Goal: Task Accomplishment & Management: Manage account settings

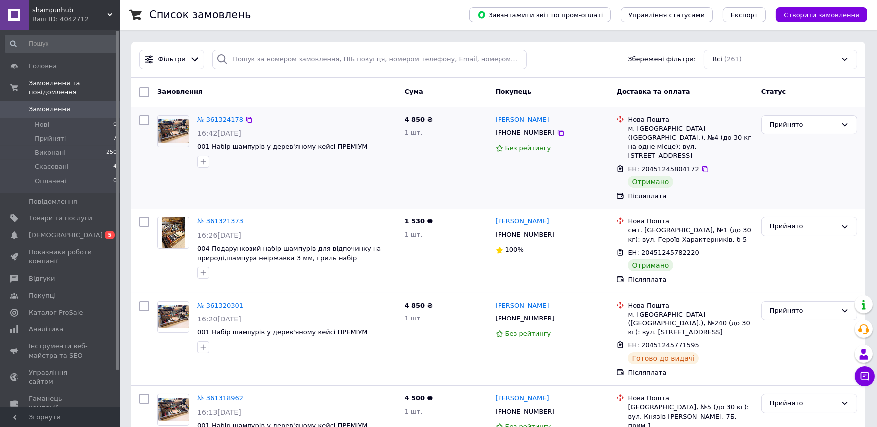
click at [145, 120] on input "checkbox" at bounding box center [144, 121] width 10 height 10
checkbox input "true"
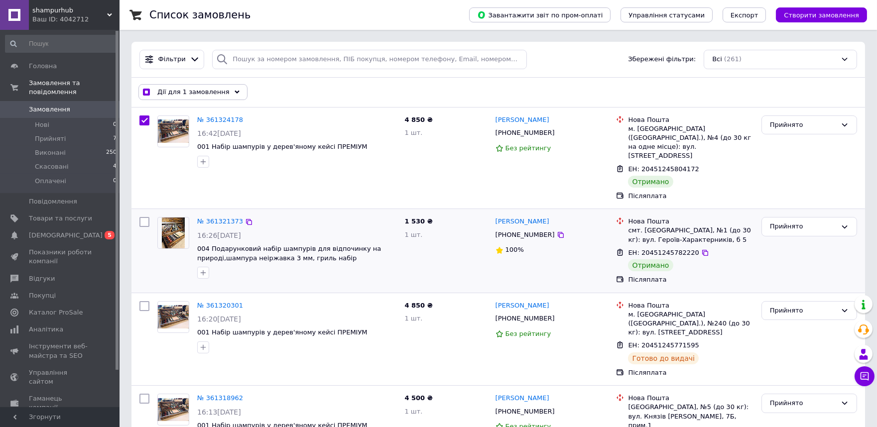
click at [142, 217] on input "checkbox" at bounding box center [144, 222] width 10 height 10
checkbox input "true"
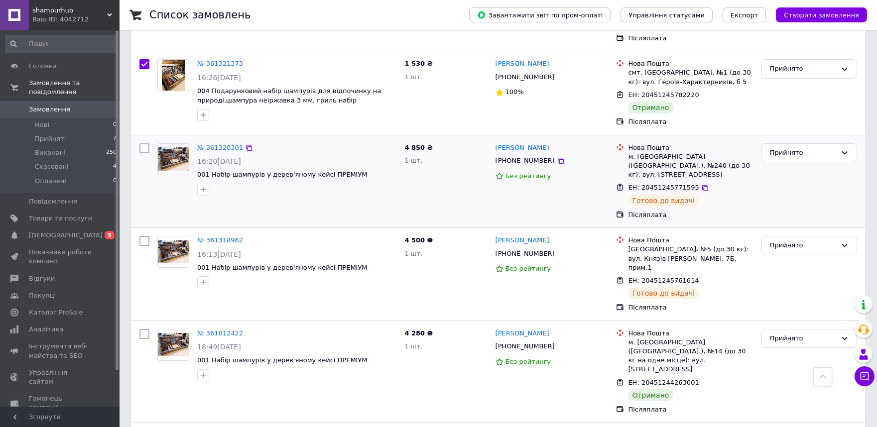
scroll to position [221, 0]
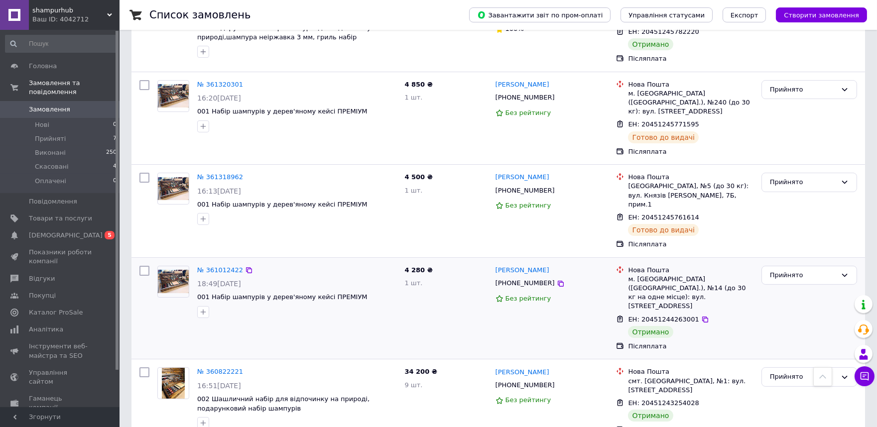
click at [145, 266] on input "checkbox" at bounding box center [144, 271] width 10 height 10
checkbox input "true"
click at [142, 368] on input "checkbox" at bounding box center [144, 373] width 10 height 10
checkbox input "true"
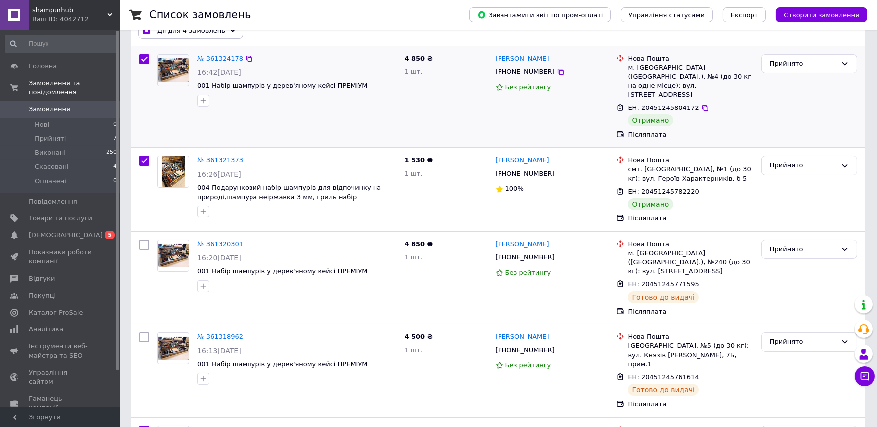
scroll to position [0, 0]
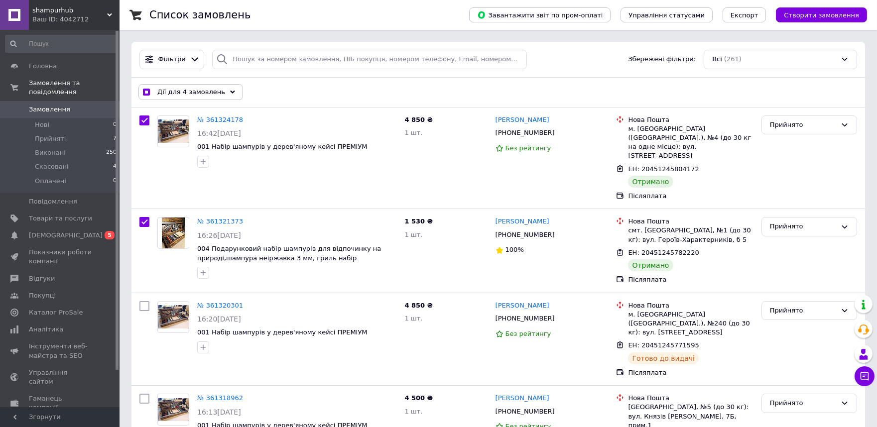
click at [182, 87] on div "Дії для 4 замовлень" at bounding box center [190, 92] width 105 height 16
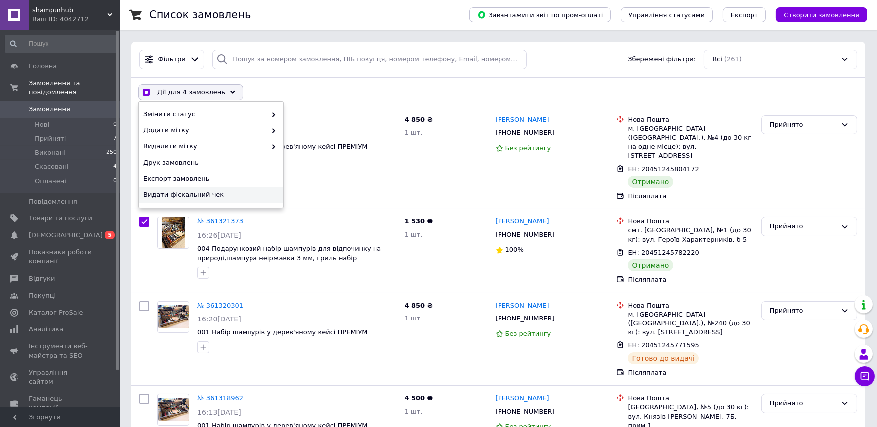
click at [174, 197] on span "Видати фіскальний чек" at bounding box center [209, 194] width 133 height 9
checkbox input "true"
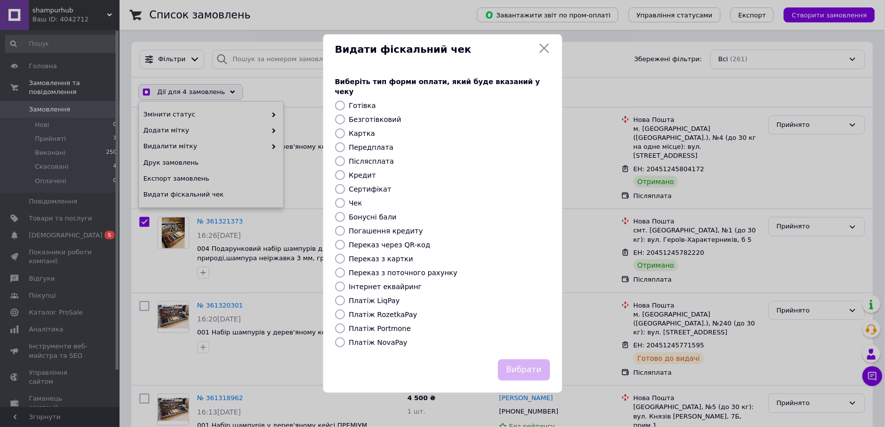
click at [371, 339] on label "Платіж NovaPay" at bounding box center [378, 343] width 59 height 8
click at [345, 338] on input "Платіж NovaPay" at bounding box center [340, 343] width 10 height 10
radio input "true"
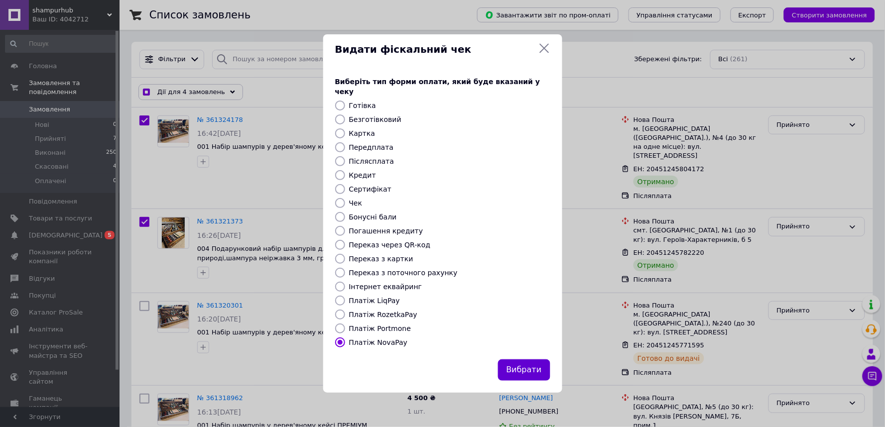
click at [541, 364] on button "Вибрати" at bounding box center [524, 370] width 52 height 21
checkbox input "true"
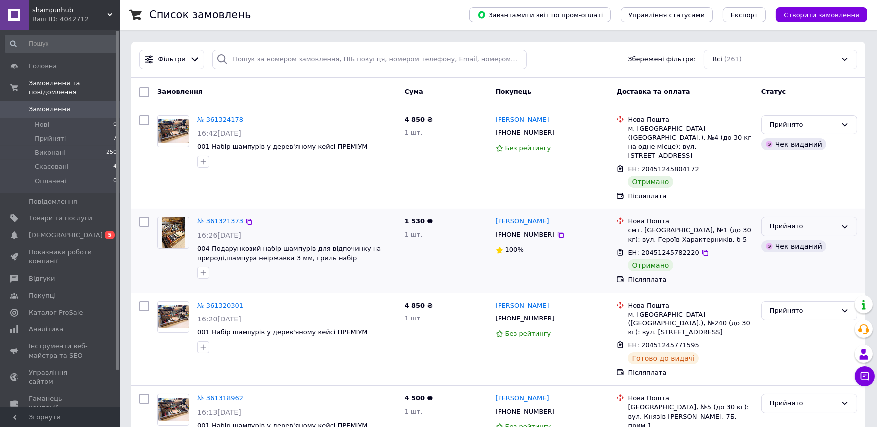
click at [844, 223] on icon at bounding box center [845, 227] width 8 height 8
click at [812, 239] on li "Виконано" at bounding box center [809, 248] width 95 height 18
click at [820, 127] on div "Прийнято" at bounding box center [803, 125] width 67 height 10
click at [807, 148] on li "Виконано" at bounding box center [809, 145] width 95 height 18
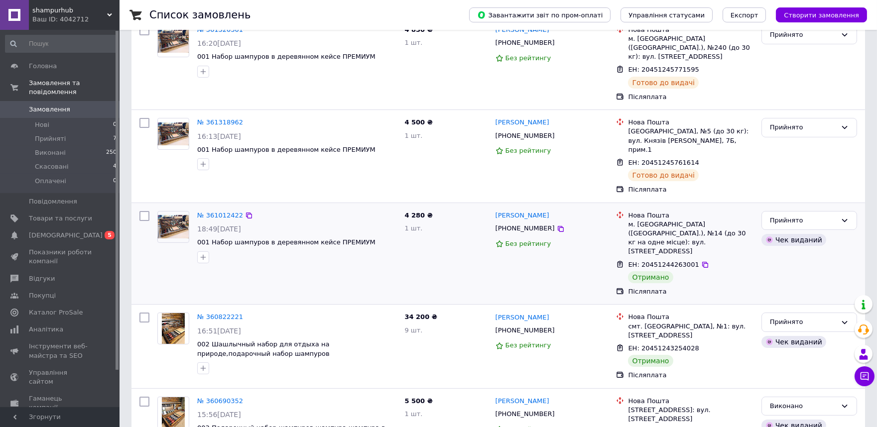
scroll to position [276, 0]
click at [822, 215] on div "Прийнято" at bounding box center [803, 220] width 67 height 10
click at [808, 232] on li "Виконано" at bounding box center [809, 241] width 95 height 18
click at [788, 317] on div "Прийнято" at bounding box center [803, 322] width 67 height 10
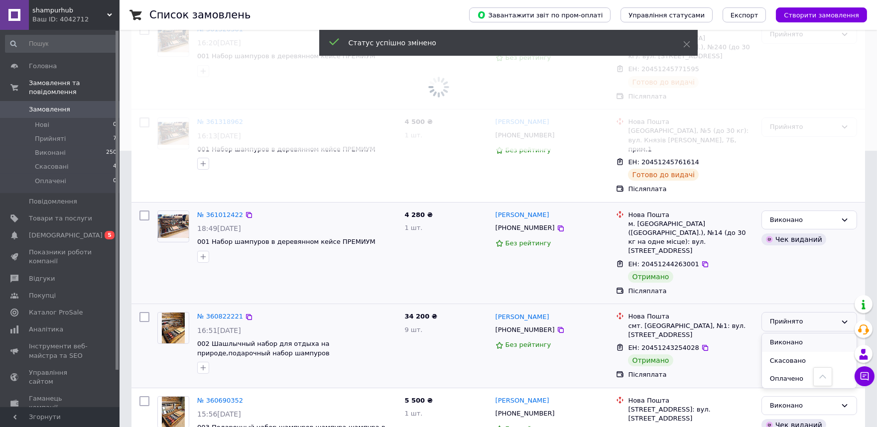
click at [793, 334] on li "Виконано" at bounding box center [809, 343] width 95 height 18
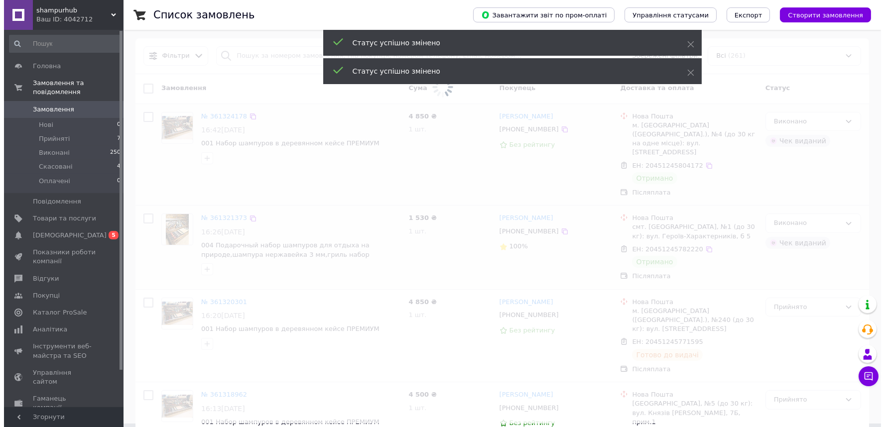
scroll to position [0, 0]
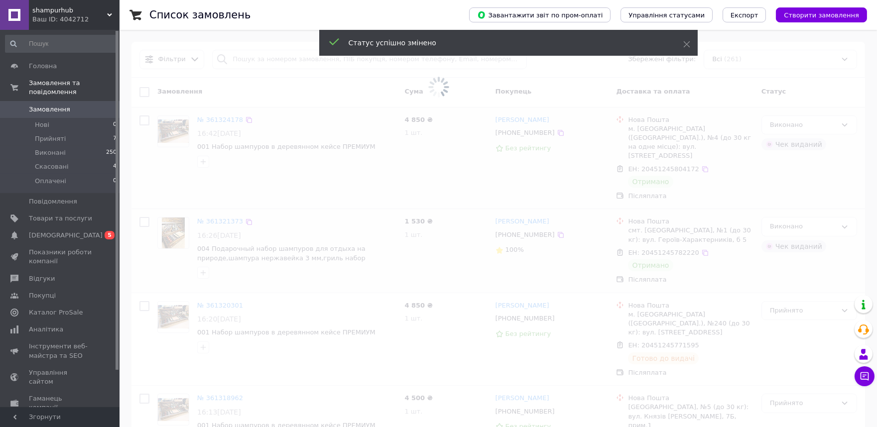
click at [839, 9] on button "Створити замовлення" at bounding box center [821, 14] width 91 height 15
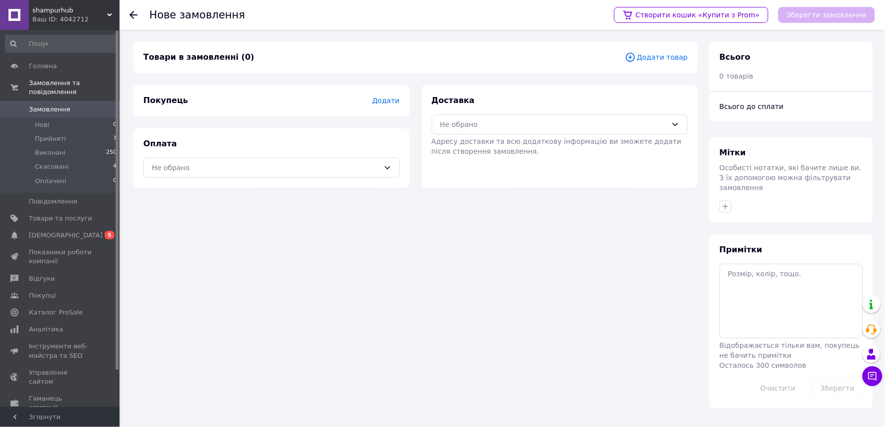
click at [384, 99] on span "Додати" at bounding box center [385, 101] width 27 height 8
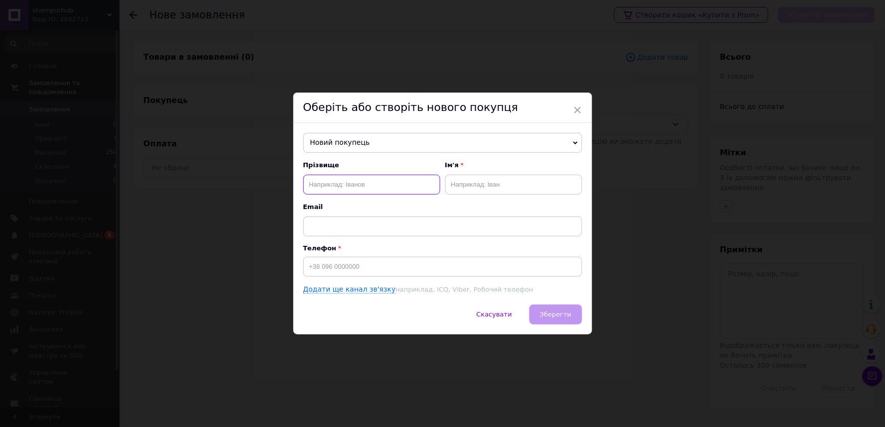
click at [358, 177] on input "text" at bounding box center [371, 185] width 137 height 20
type input "c"
click at [475, 145] on span "Новий покупець" at bounding box center [442, 143] width 279 height 20
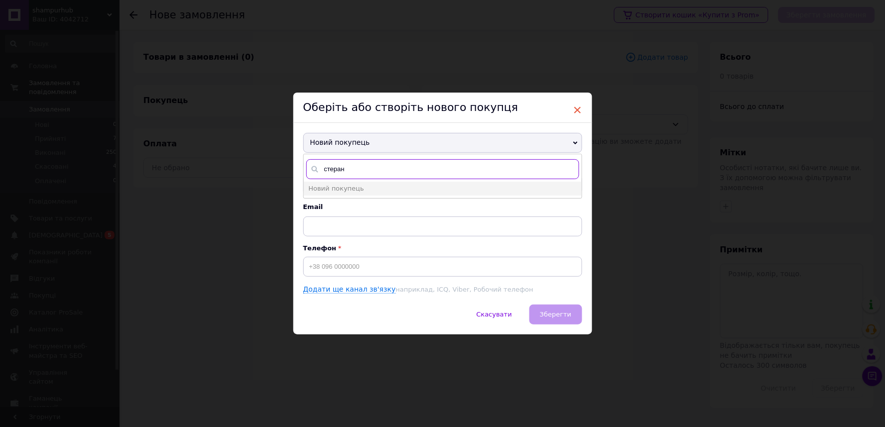
type input "стеран"
click at [575, 107] on span "×" at bounding box center [577, 110] width 9 height 17
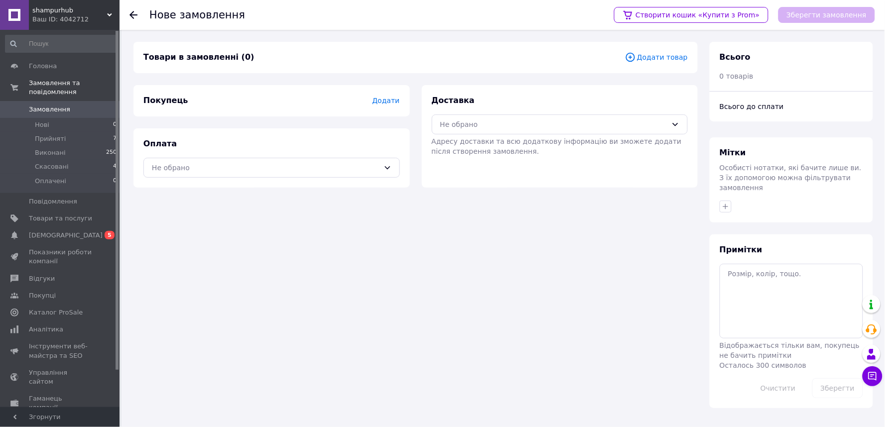
click at [674, 58] on span "Додати товар" at bounding box center [656, 57] width 63 height 11
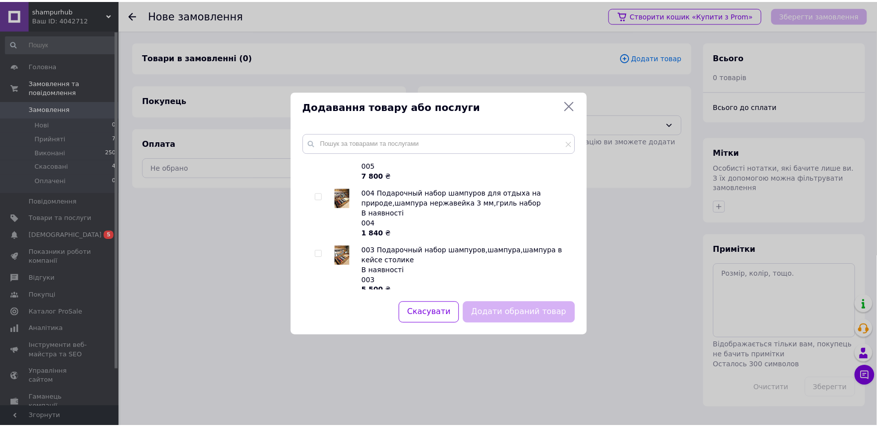
scroll to position [111, 0]
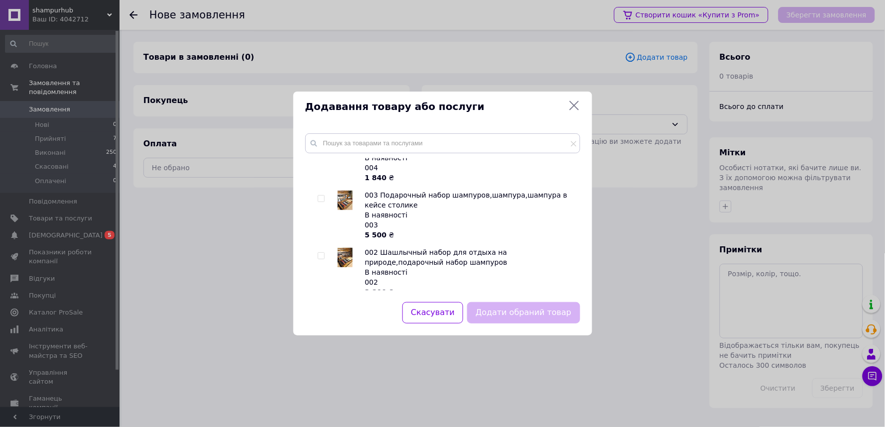
click at [322, 253] on input "checkbox" at bounding box center [321, 256] width 6 height 6
checkbox input "true"
click at [497, 318] on button "Додати обраний товар" at bounding box center [523, 312] width 113 height 21
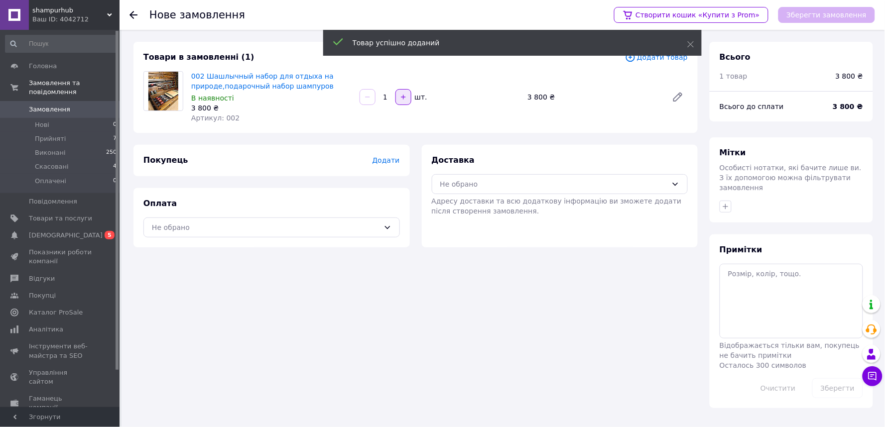
click at [404, 98] on icon "button" at bounding box center [403, 97] width 7 height 7
click at [405, 98] on icon "button" at bounding box center [403, 97] width 7 height 7
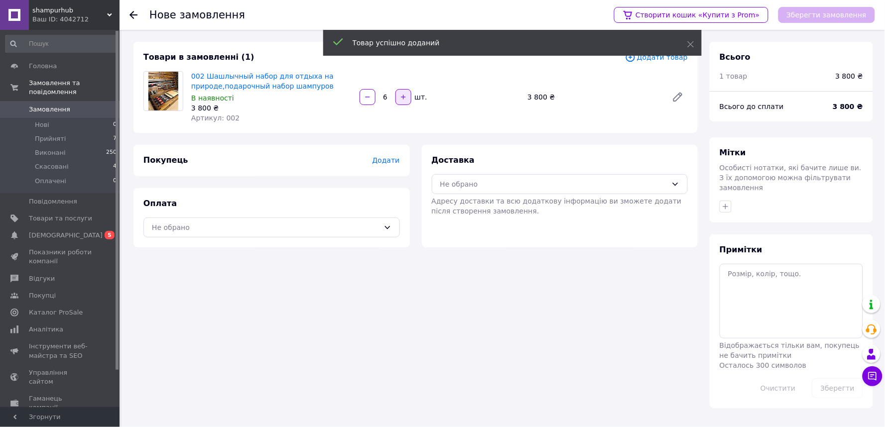
click at [405, 98] on icon "button" at bounding box center [403, 97] width 7 height 7
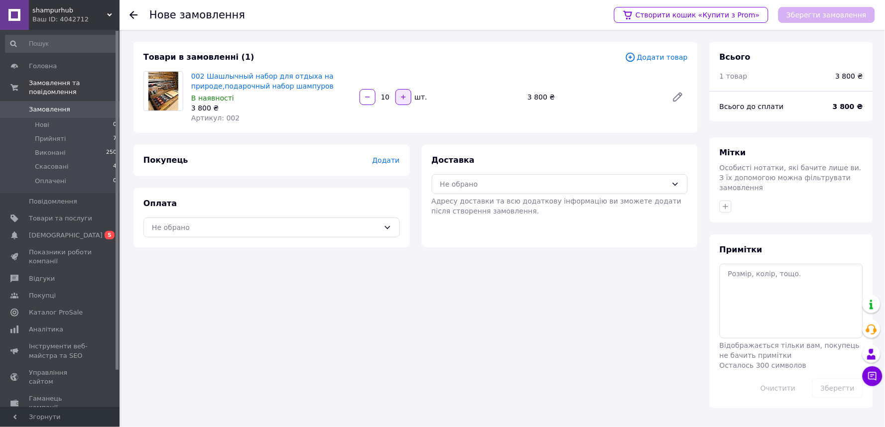
click at [405, 98] on icon "button" at bounding box center [403, 97] width 7 height 7
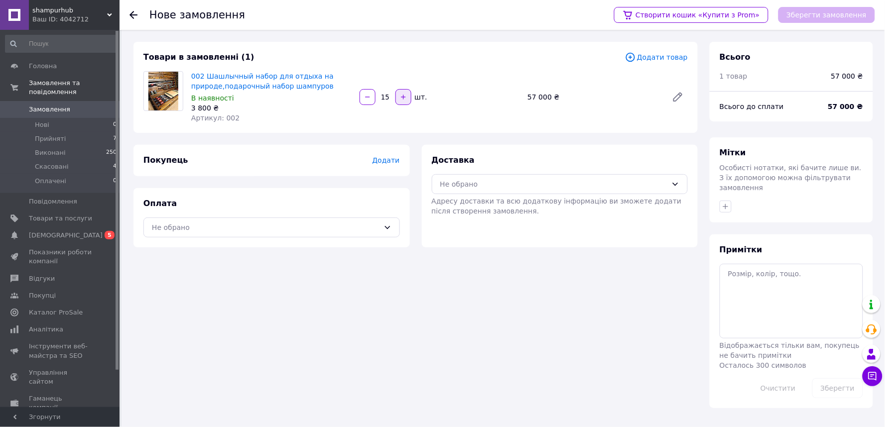
click at [405, 98] on icon "button" at bounding box center [403, 97] width 7 height 7
type input "17"
click at [396, 160] on span "Додати" at bounding box center [385, 160] width 27 height 8
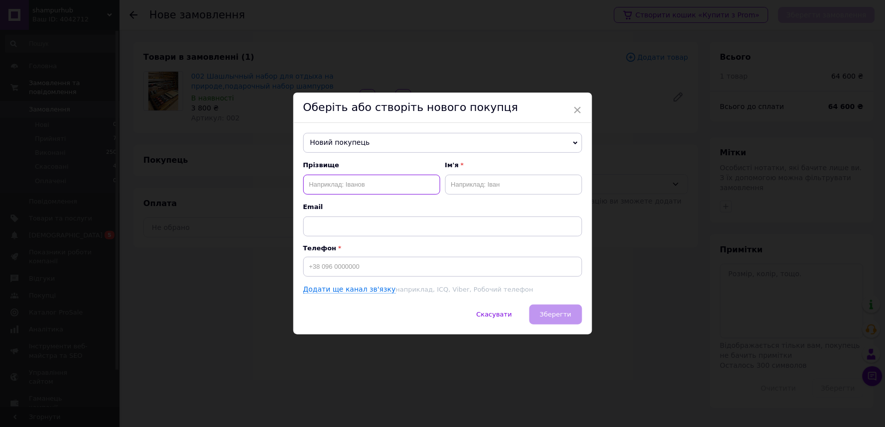
click at [360, 186] on input "text" at bounding box center [371, 185] width 137 height 20
type input "стеранко"
click at [466, 189] on input "text" at bounding box center [513, 185] width 137 height 20
type input "олександр"
click at [426, 273] on input at bounding box center [442, 267] width 279 height 20
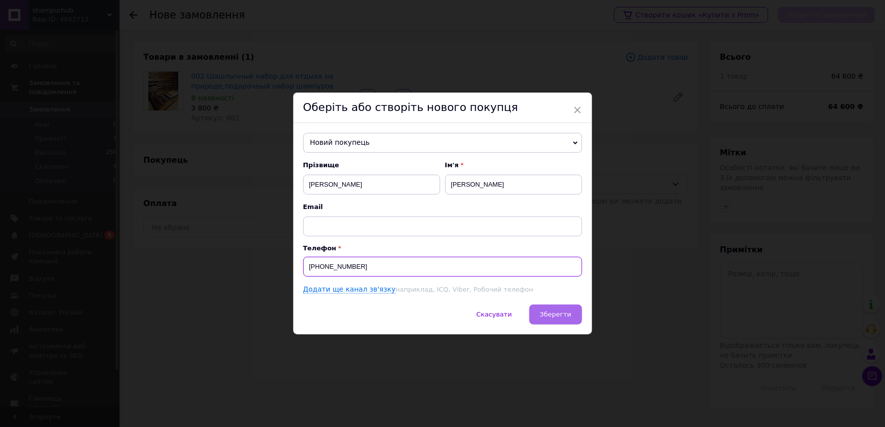
type input "+380663280494"
click at [569, 312] on span "Зберегти" at bounding box center [555, 314] width 31 height 7
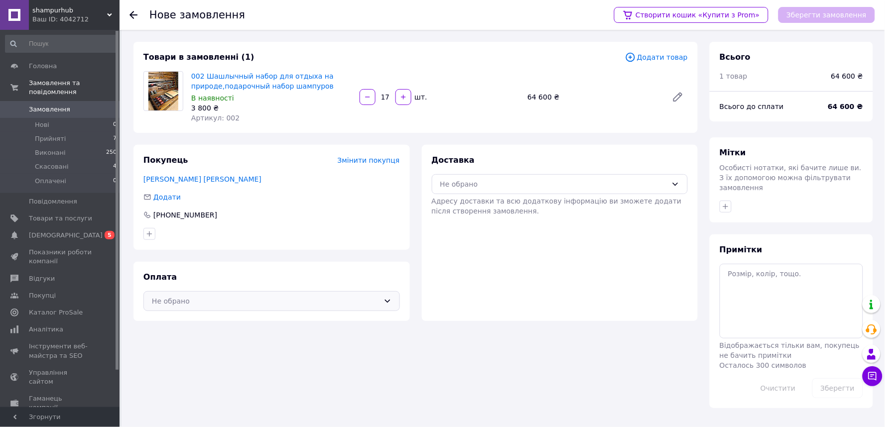
click at [298, 299] on div "Не обрано" at bounding box center [266, 301] width 228 height 11
click at [163, 341] on div at bounding box center [157, 341] width 15 height 11
drag, startPoint x: 828, startPoint y: 12, endPoint x: 594, endPoint y: 177, distance: 286.3
click at [594, 177] on div "Нове замовлення Створити кошик «Купити з Prom» Зберегти замовлення Товари в зам…" at bounding box center [504, 225] width 764 height 390
click at [594, 177] on div "Не обрано" at bounding box center [560, 184] width 256 height 20
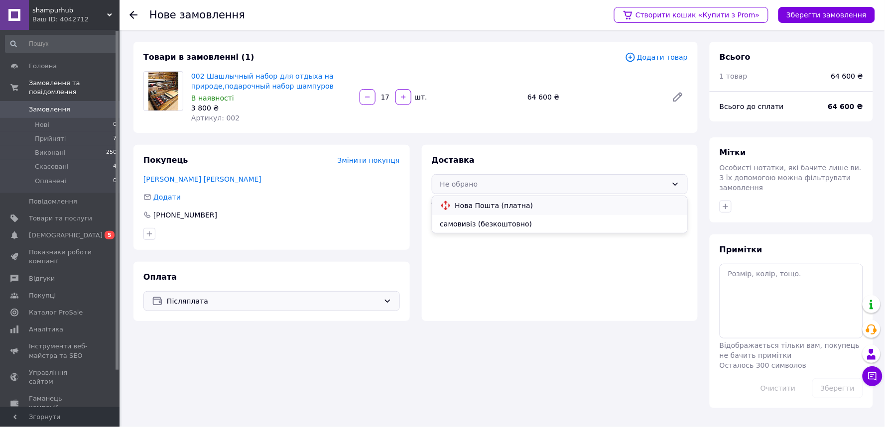
click at [528, 207] on span "Нова Пошта (платна)" at bounding box center [567, 206] width 225 height 10
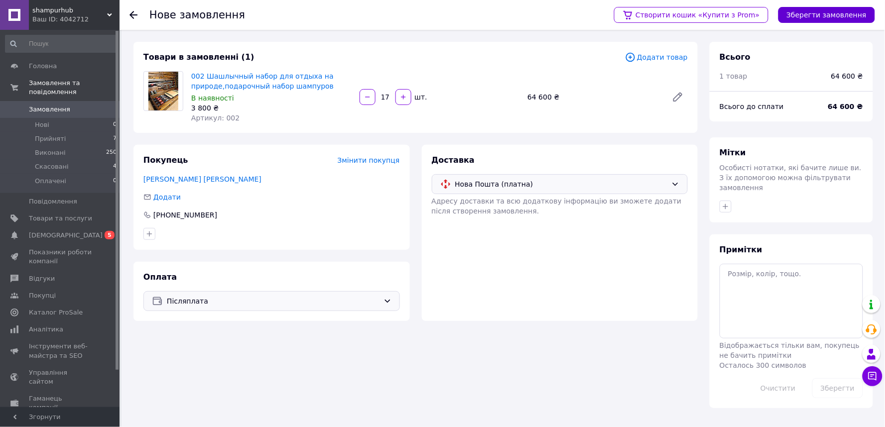
click at [814, 16] on button "Зберегти замовлення" at bounding box center [826, 15] width 97 height 16
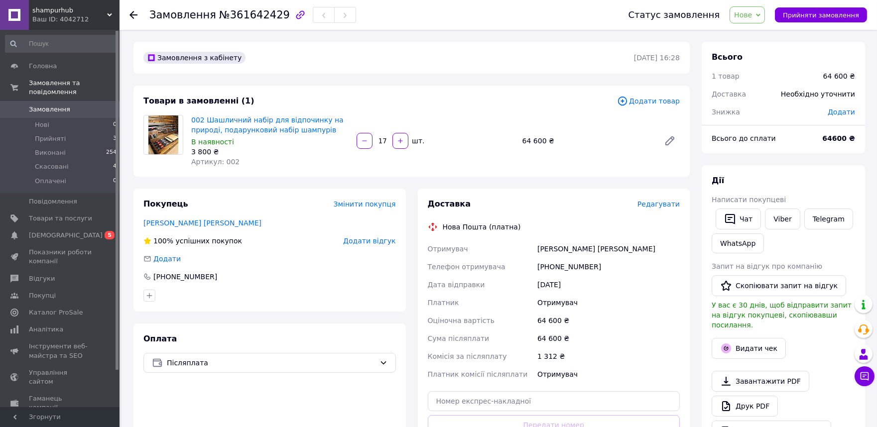
click at [839, 109] on span "Додати" at bounding box center [841, 112] width 27 height 8
click at [775, 156] on input "text" at bounding box center [773, 152] width 59 height 20
type input "2600"
click at [835, 179] on button "Зберегти" at bounding box center [823, 180] width 50 height 20
click at [670, 201] on span "Редагувати" at bounding box center [659, 204] width 42 height 8
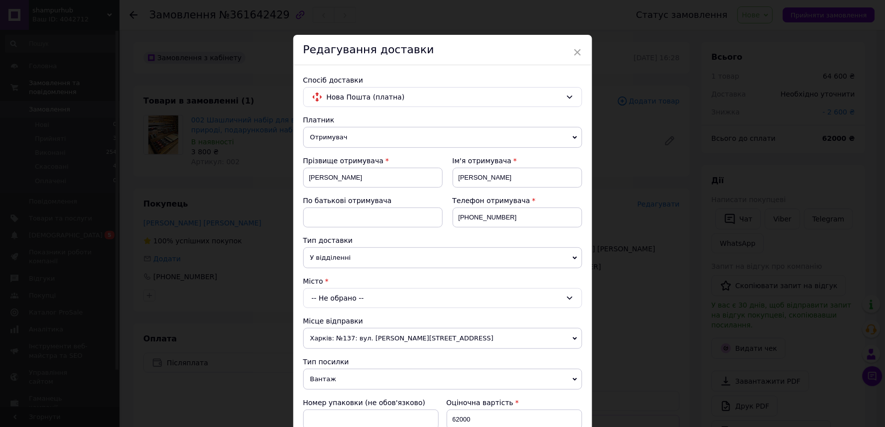
click at [439, 299] on div "-- Не обрано --" at bounding box center [442, 298] width 279 height 20
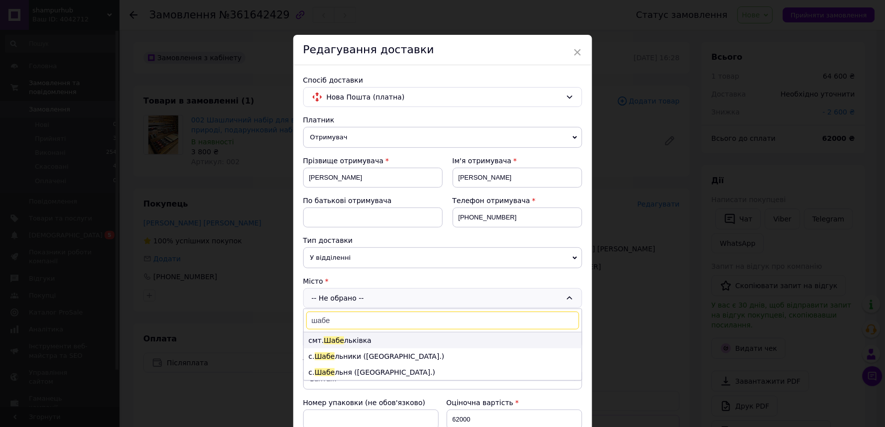
type input "шабе"
click at [361, 344] on li "смт. Шабе льківка" at bounding box center [443, 341] width 278 height 16
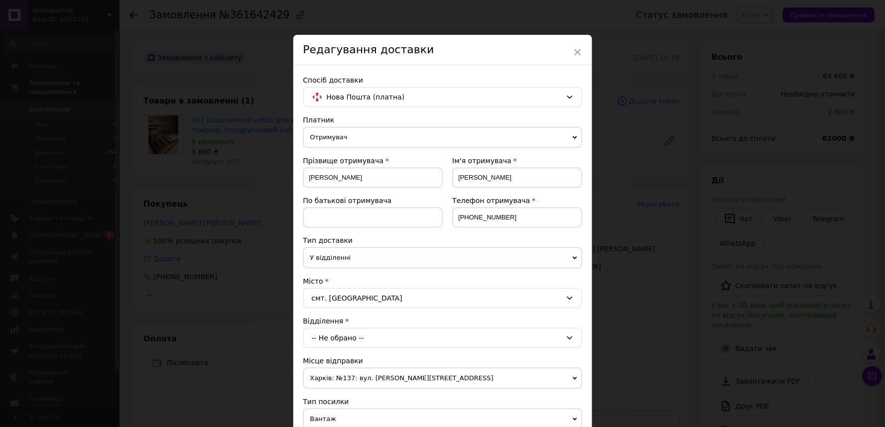
click at [363, 336] on div "-- Не обрано --" at bounding box center [442, 338] width 279 height 20
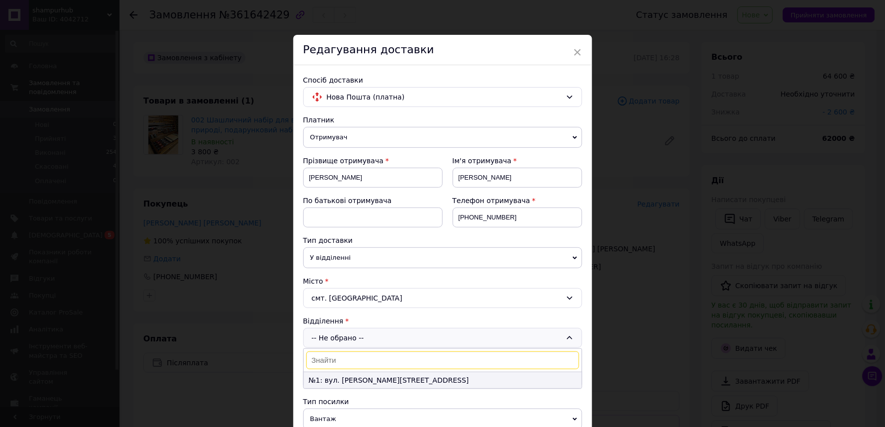
click at [358, 384] on li "№1: вул. Данила Мурашка, 89" at bounding box center [443, 381] width 278 height 16
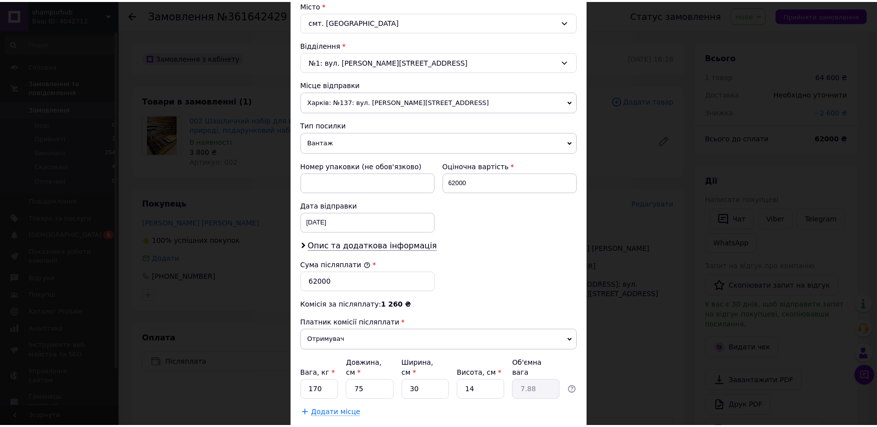
scroll to position [332, 0]
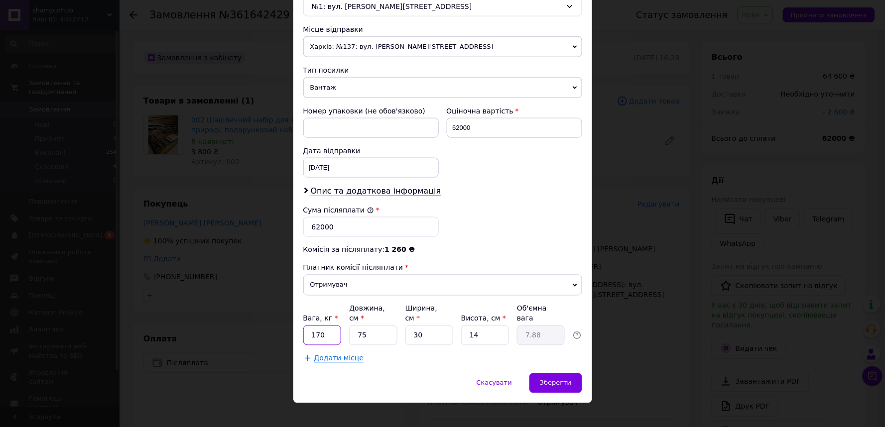
click at [316, 326] on input "170" at bounding box center [322, 336] width 38 height 20
click at [318, 326] on input "170" at bounding box center [322, 336] width 38 height 20
type input "180"
click at [545, 380] on span "Зберегти" at bounding box center [555, 383] width 31 height 7
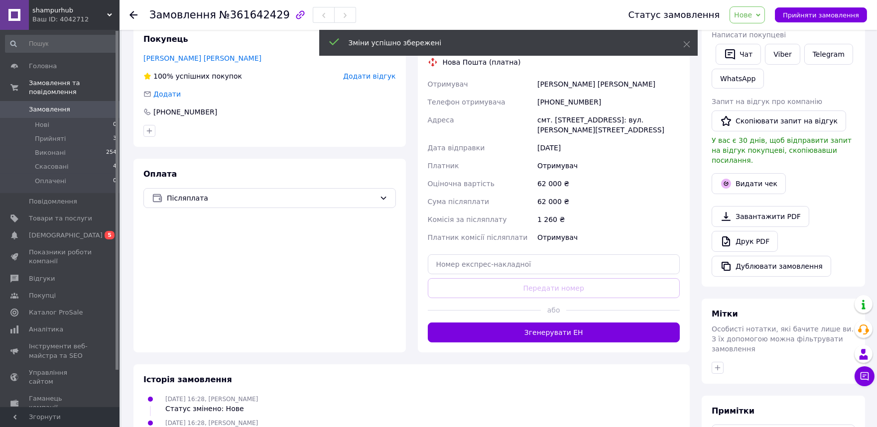
scroll to position [221, 0]
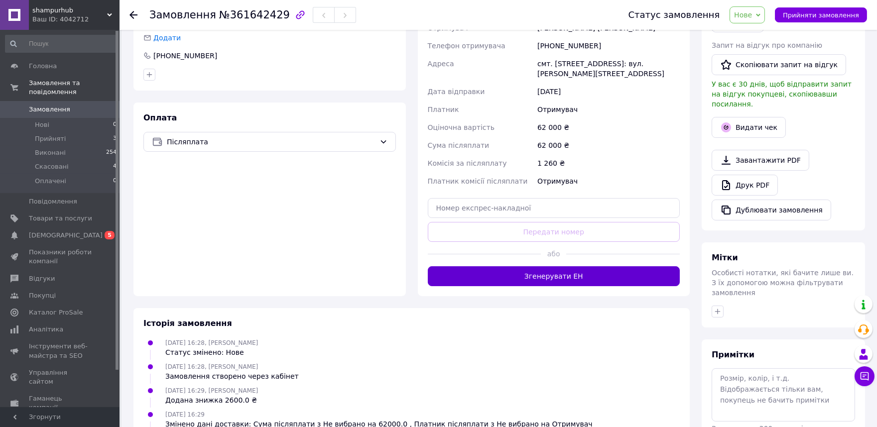
click at [573, 279] on button "Згенерувати ЕН" at bounding box center [554, 276] width 253 height 20
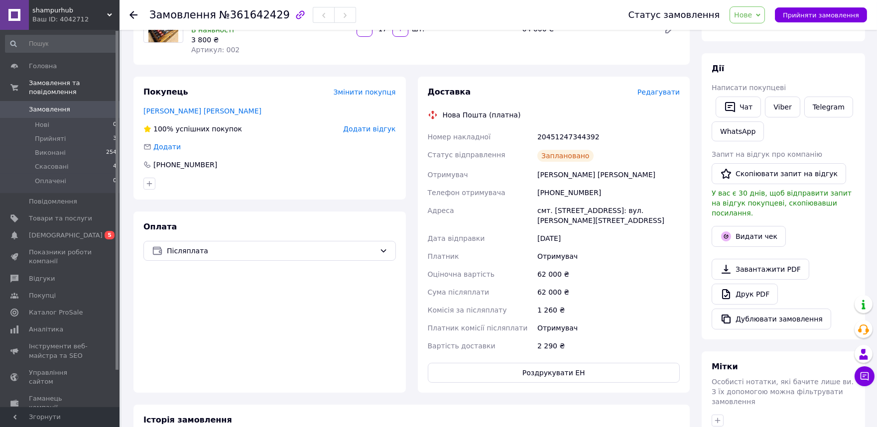
scroll to position [0, 0]
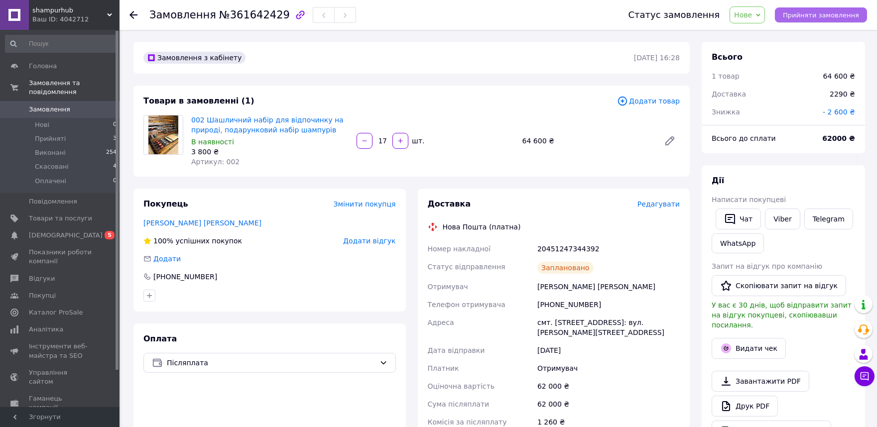
click at [853, 8] on button "Прийняти замовлення" at bounding box center [821, 14] width 92 height 15
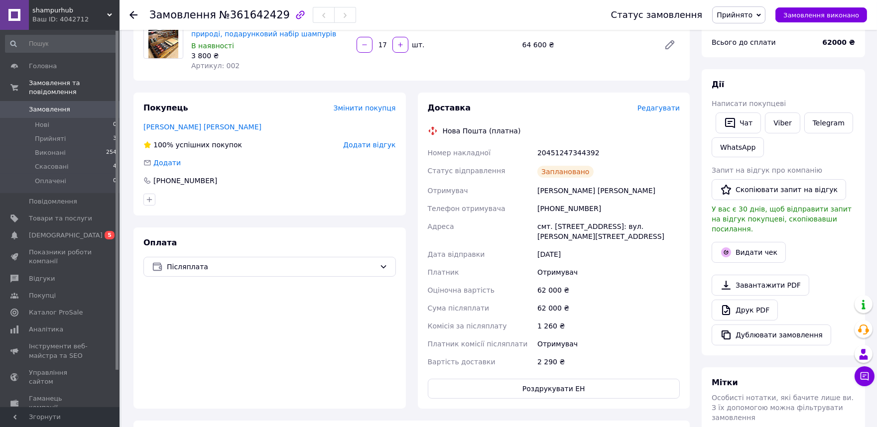
scroll to position [111, 0]
